Goal: Transaction & Acquisition: Purchase product/service

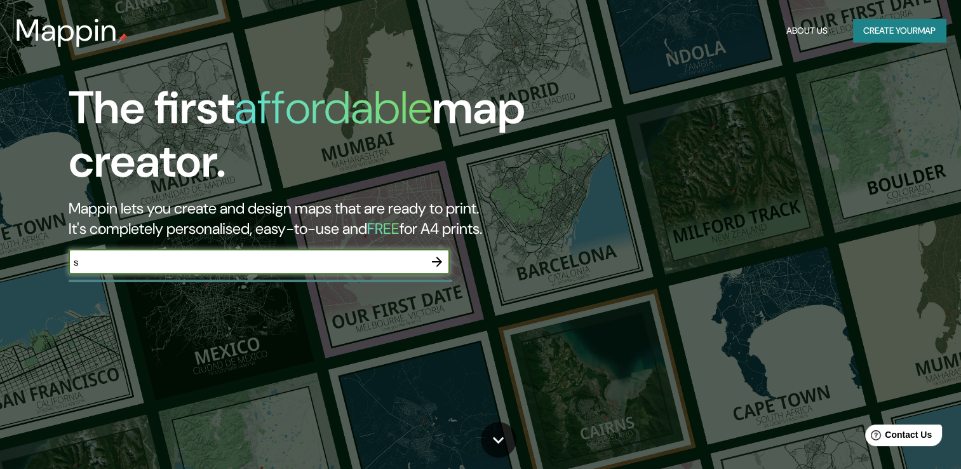
type input "[GEOGRAPHIC_DATA]"
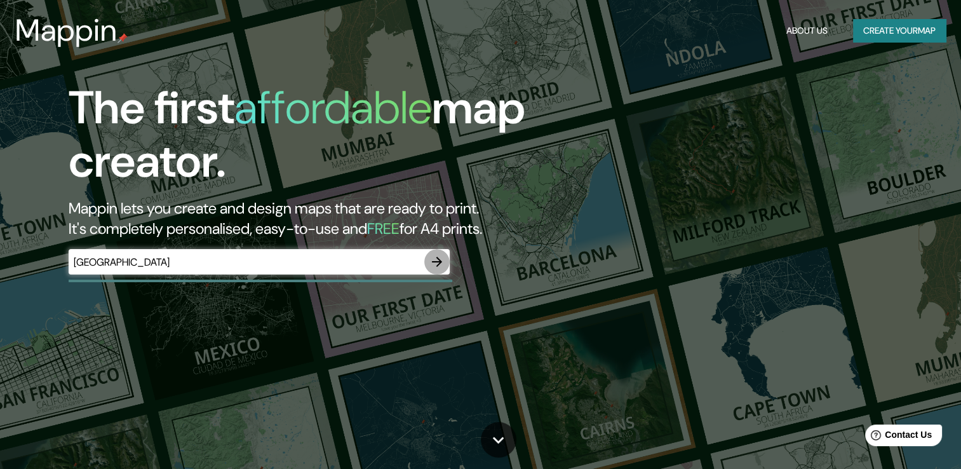
click at [437, 256] on icon "button" at bounding box center [436, 261] width 15 height 15
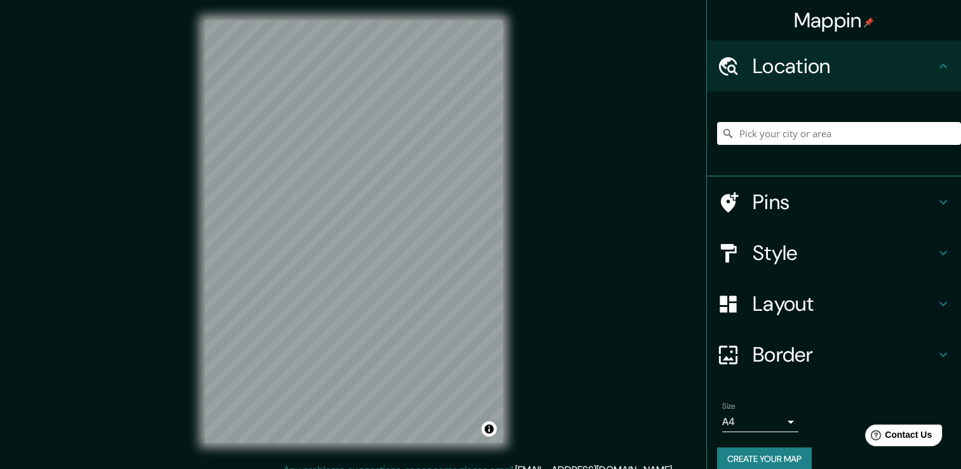
click at [785, 118] on div at bounding box center [839, 134] width 244 height 64
click at [784, 126] on input "Pick your city or area" at bounding box center [839, 133] width 244 height 23
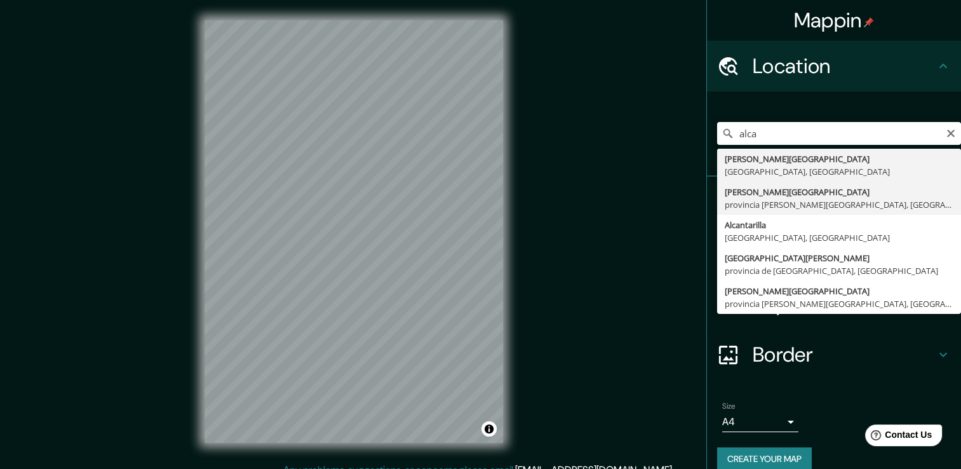
type input "[PERSON_NAME][GEOGRAPHIC_DATA], [GEOGRAPHIC_DATA][PERSON_NAME], [GEOGRAPHIC_DAT…"
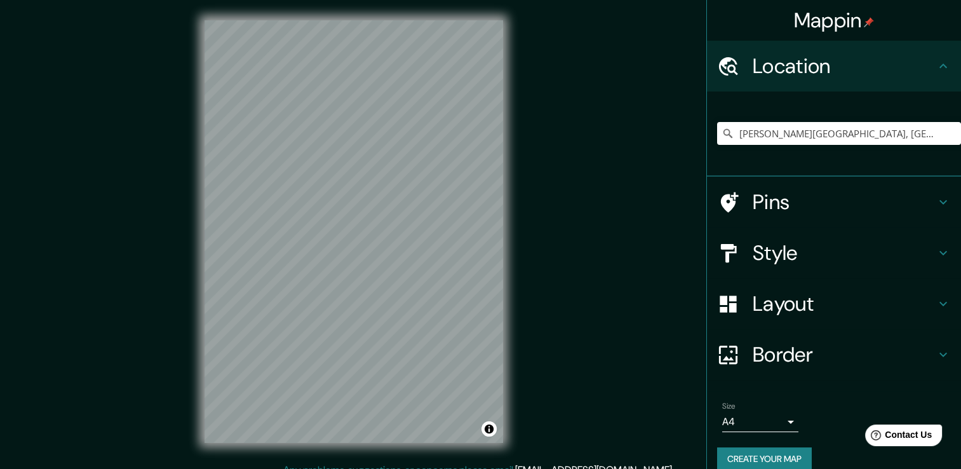
click at [832, 240] on h4 "Style" at bounding box center [844, 252] width 183 height 25
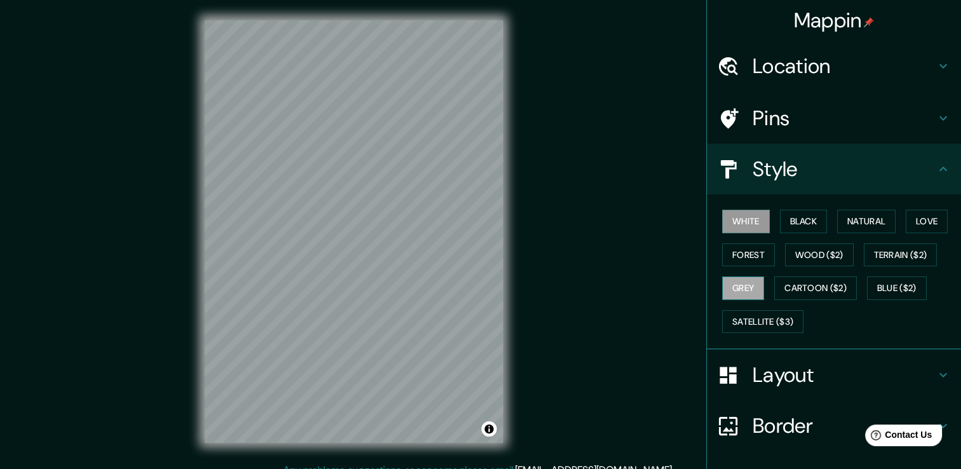
click at [740, 292] on button "Grey" at bounding box center [743, 288] width 42 height 24
click at [791, 283] on button "Cartoon ($2)" at bounding box center [815, 288] width 83 height 24
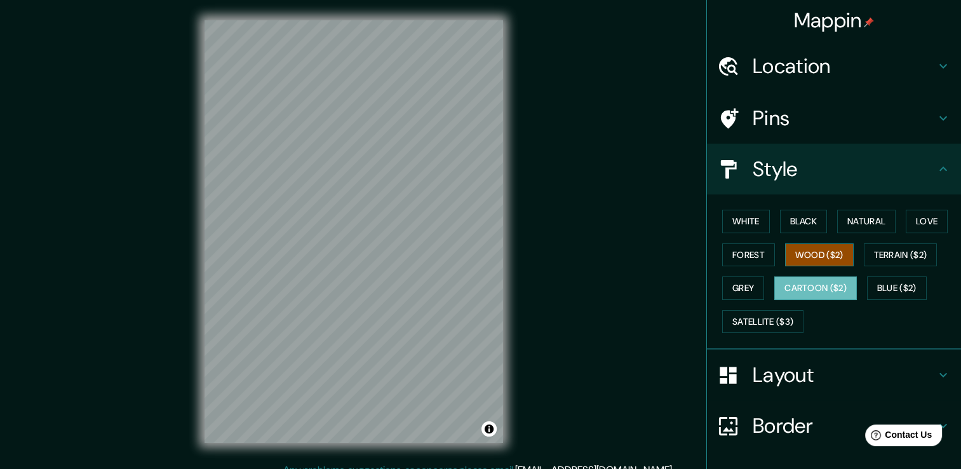
click at [799, 250] on button "Wood ($2)" at bounding box center [819, 255] width 69 height 24
click at [740, 255] on button "Forest" at bounding box center [748, 255] width 53 height 24
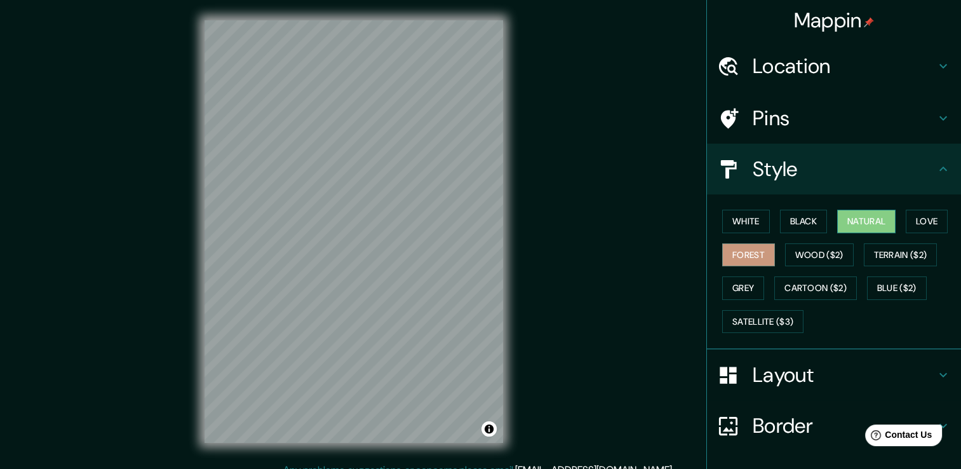
click at [858, 213] on button "Natural" at bounding box center [866, 222] width 58 height 24
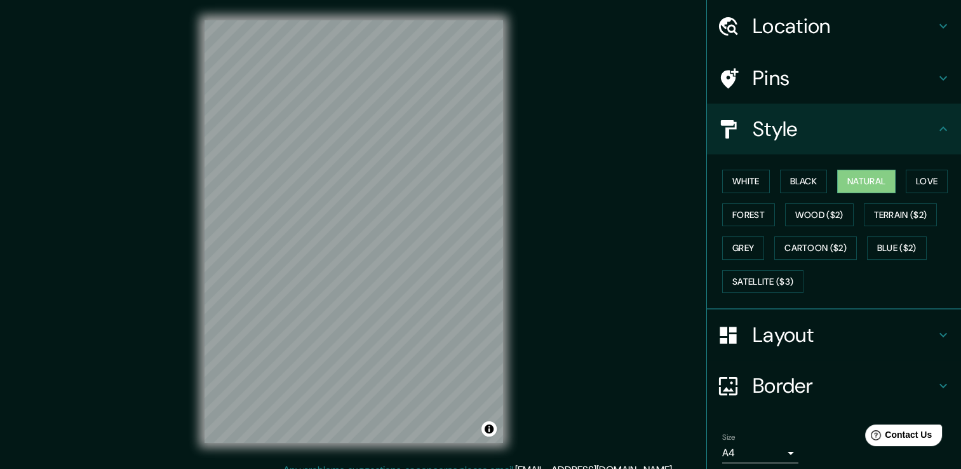
scroll to position [86, 0]
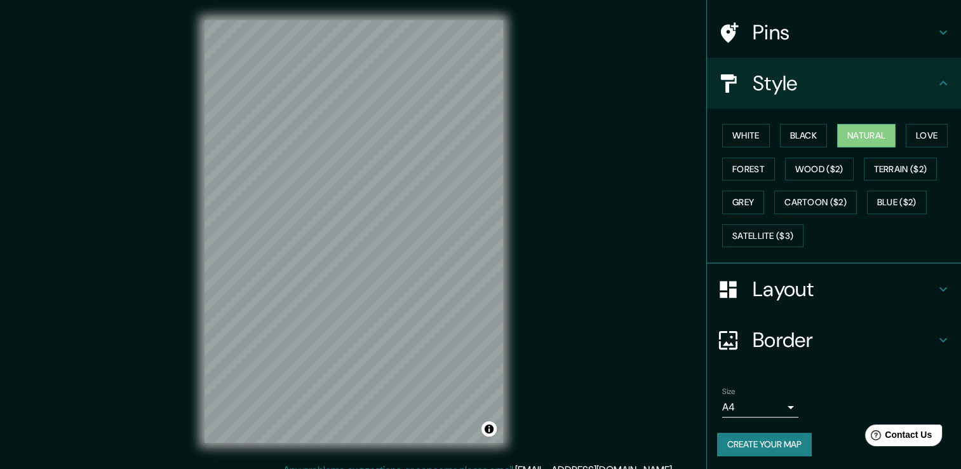
click at [764, 443] on button "Create your map" at bounding box center [764, 445] width 95 height 24
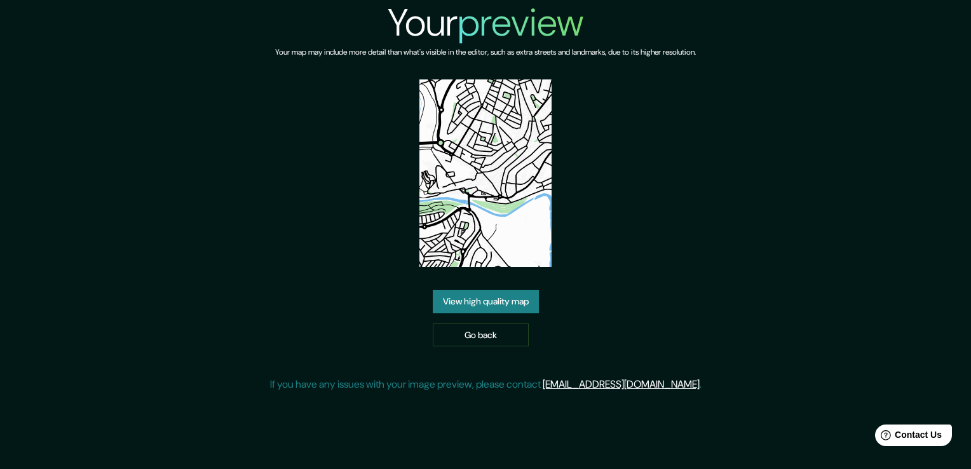
click at [475, 299] on link "View high quality map" at bounding box center [486, 302] width 106 height 24
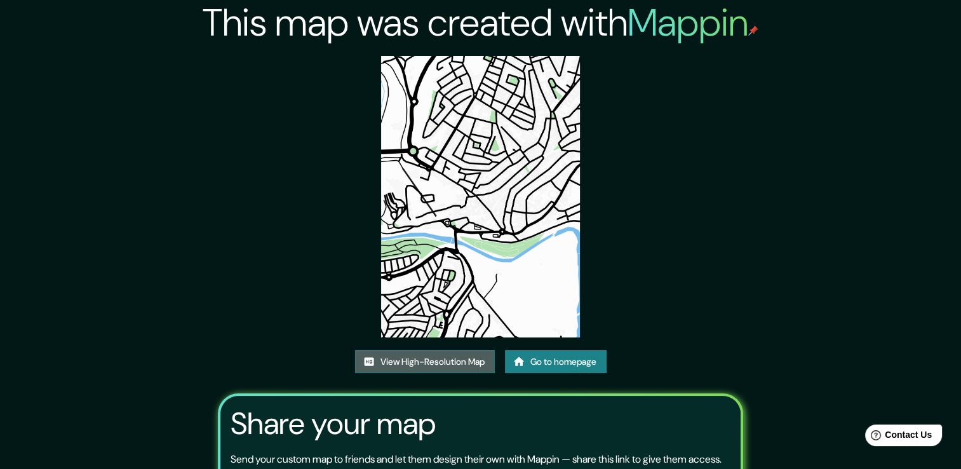
click at [412, 353] on link "View High-Resolution Map" at bounding box center [425, 362] width 140 height 24
